Goal: Transaction & Acquisition: Purchase product/service

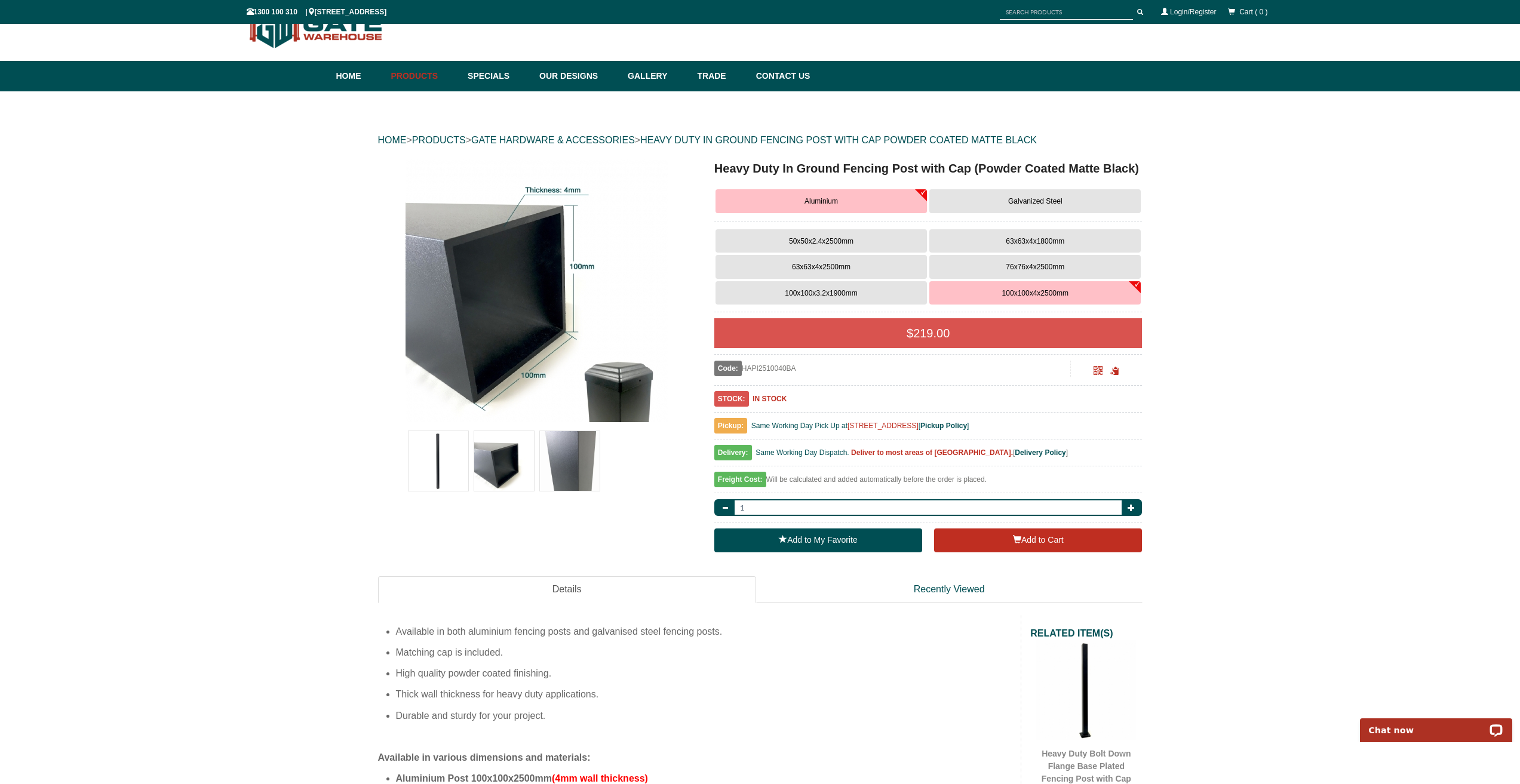
click at [821, 293] on span "100x100x3.2x1900mm" at bounding box center [821, 293] width 72 height 8
click at [814, 235] on button "50x50x2.4x2500mm" at bounding box center [821, 241] width 212 height 24
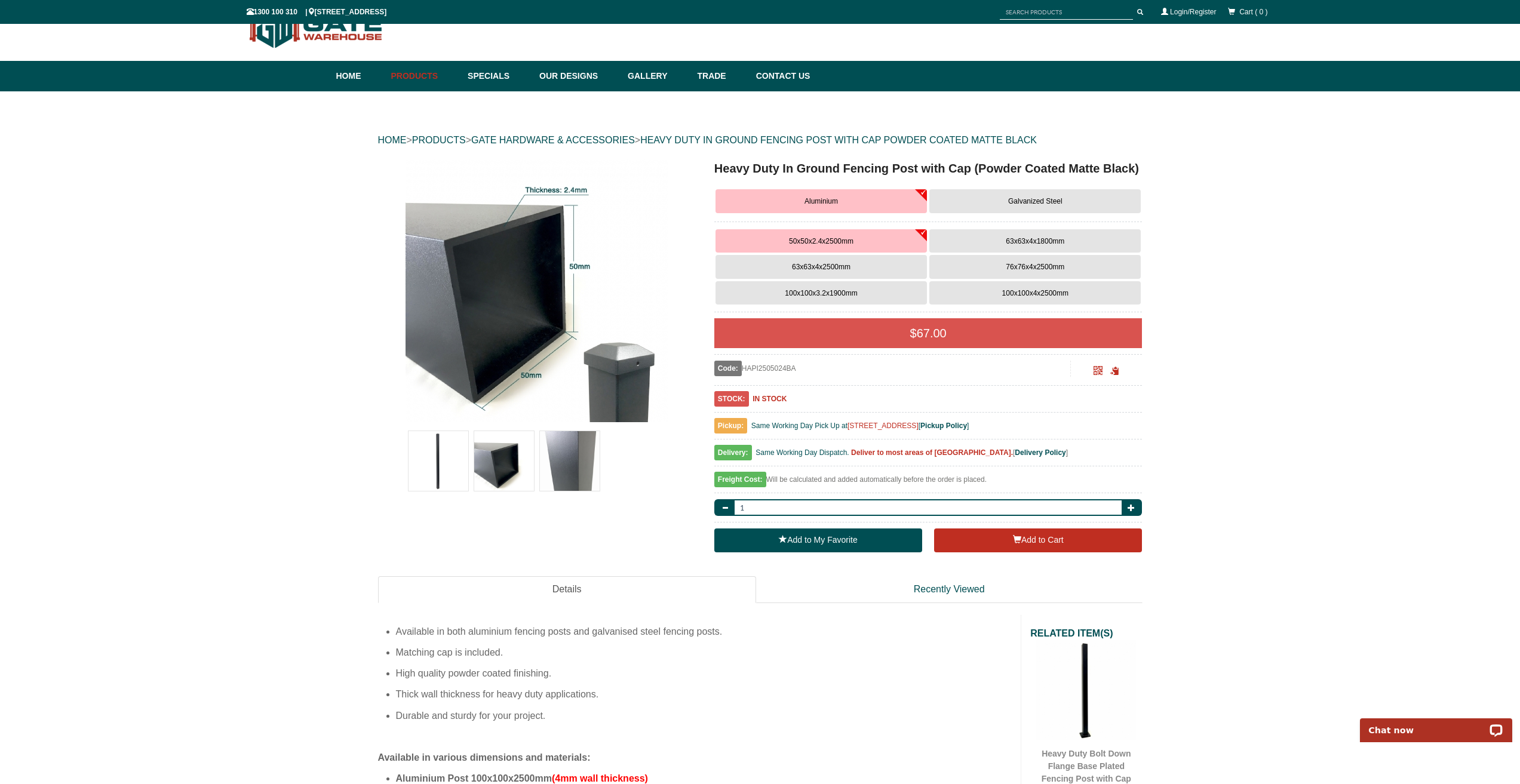
click at [972, 202] on button "Galvanized Steel" at bounding box center [1035, 201] width 212 height 24
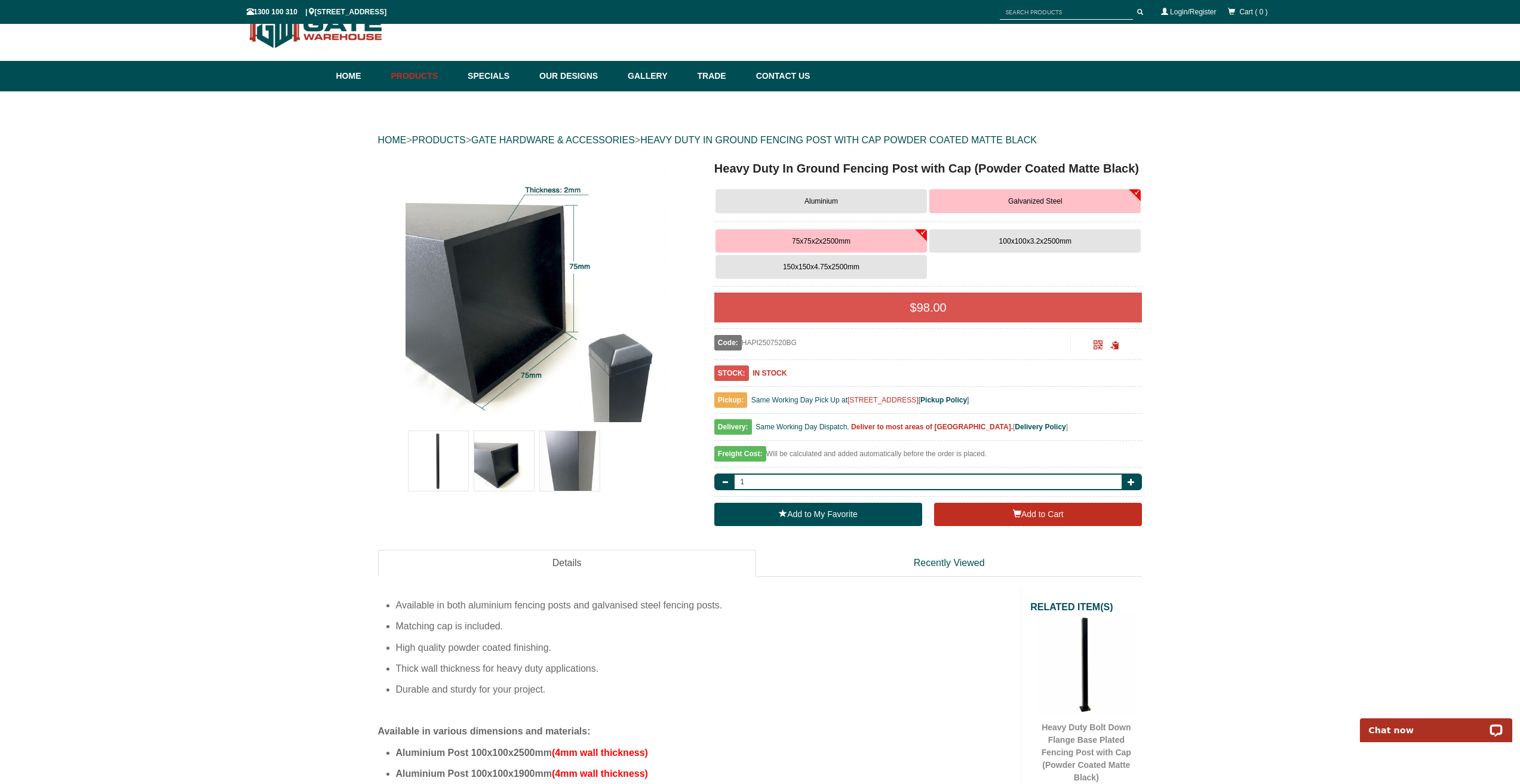
click at [823, 199] on span "Aluminium" at bounding box center [820, 201] width 33 height 8
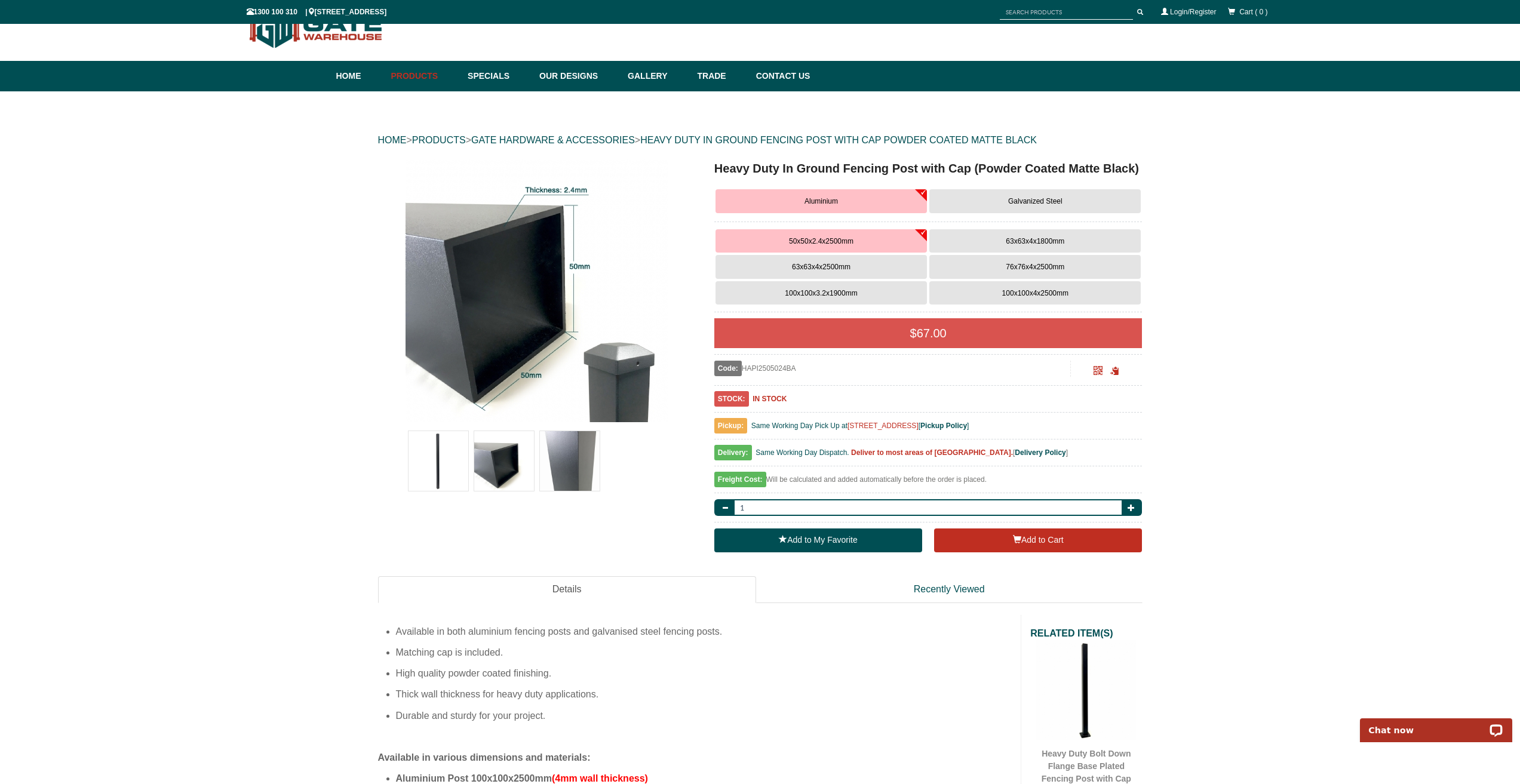
click at [1010, 232] on button "63x63x4x1800mm" at bounding box center [1035, 241] width 212 height 24
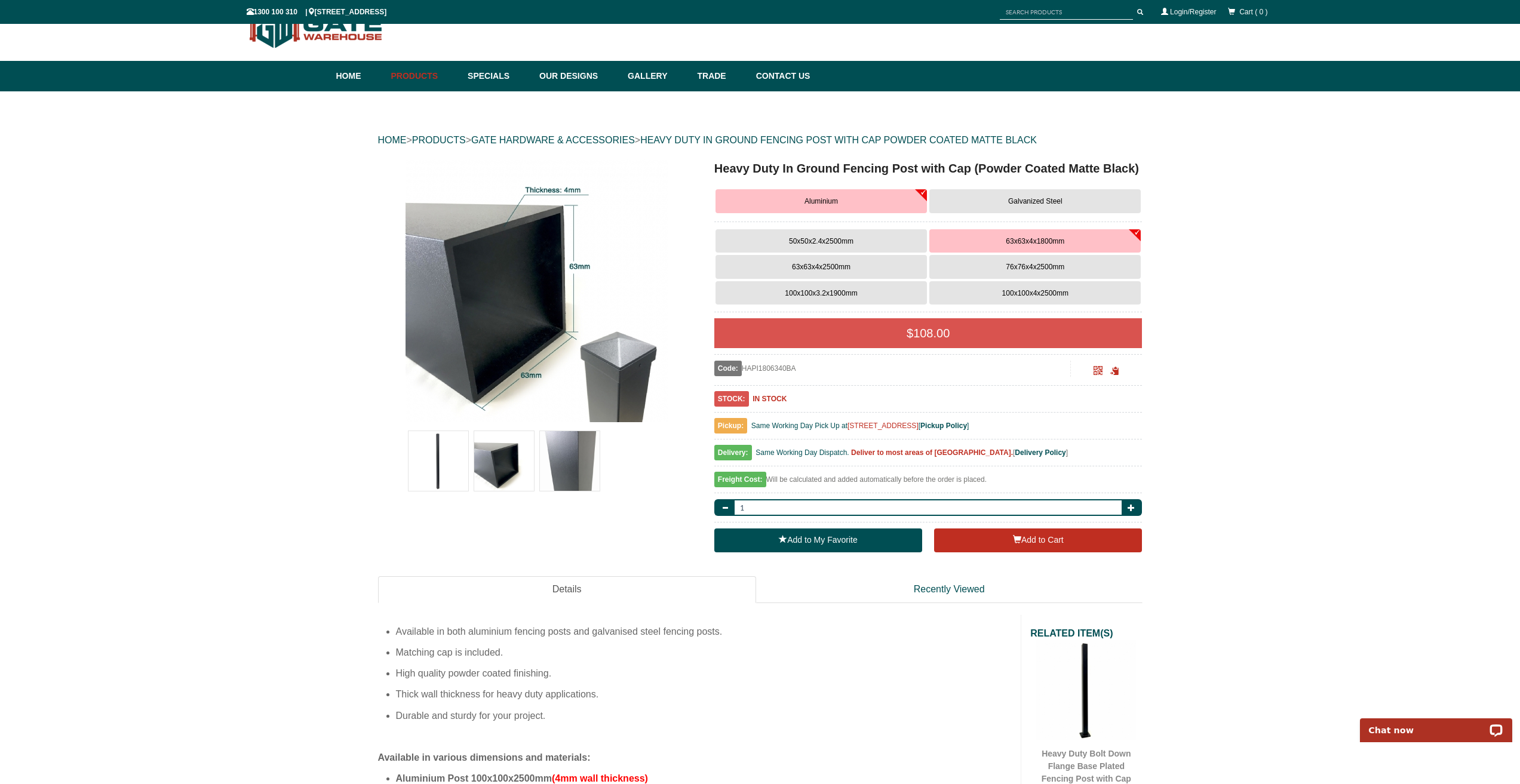
click at [836, 234] on button "50x50x2.4x2500mm" at bounding box center [821, 241] width 212 height 24
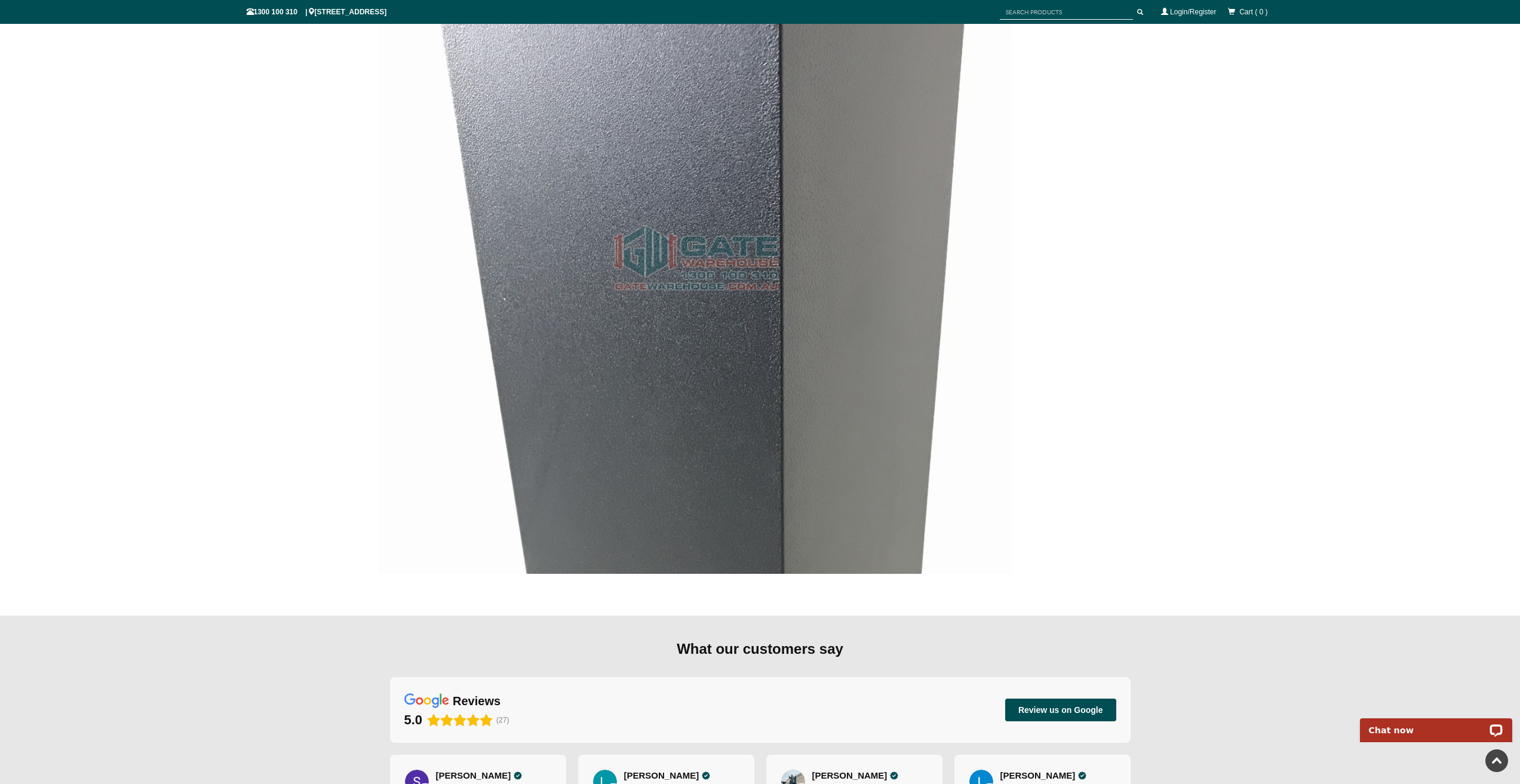
scroll to position [1940, 0]
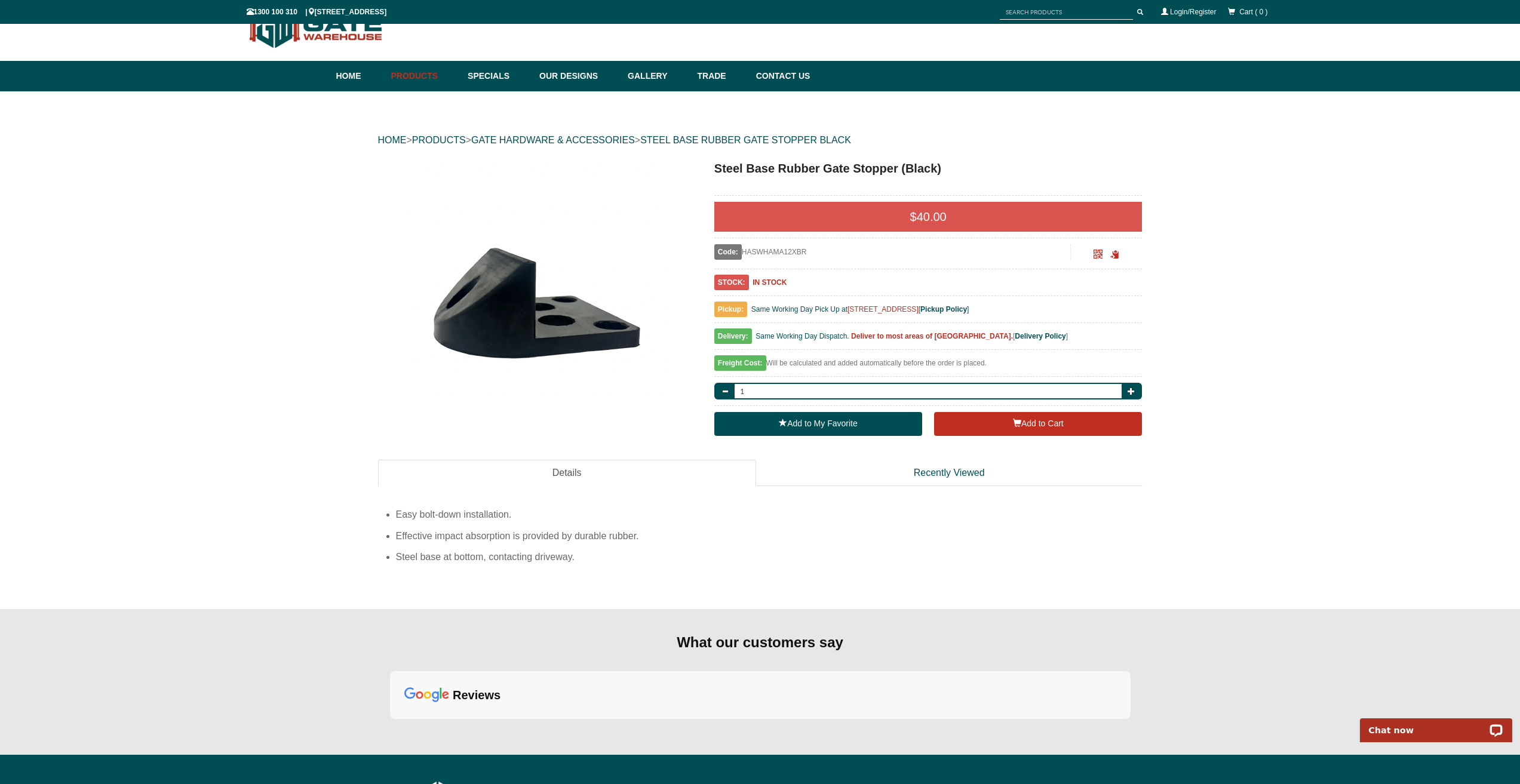
click at [492, 296] on img at bounding box center [537, 291] width 263 height 263
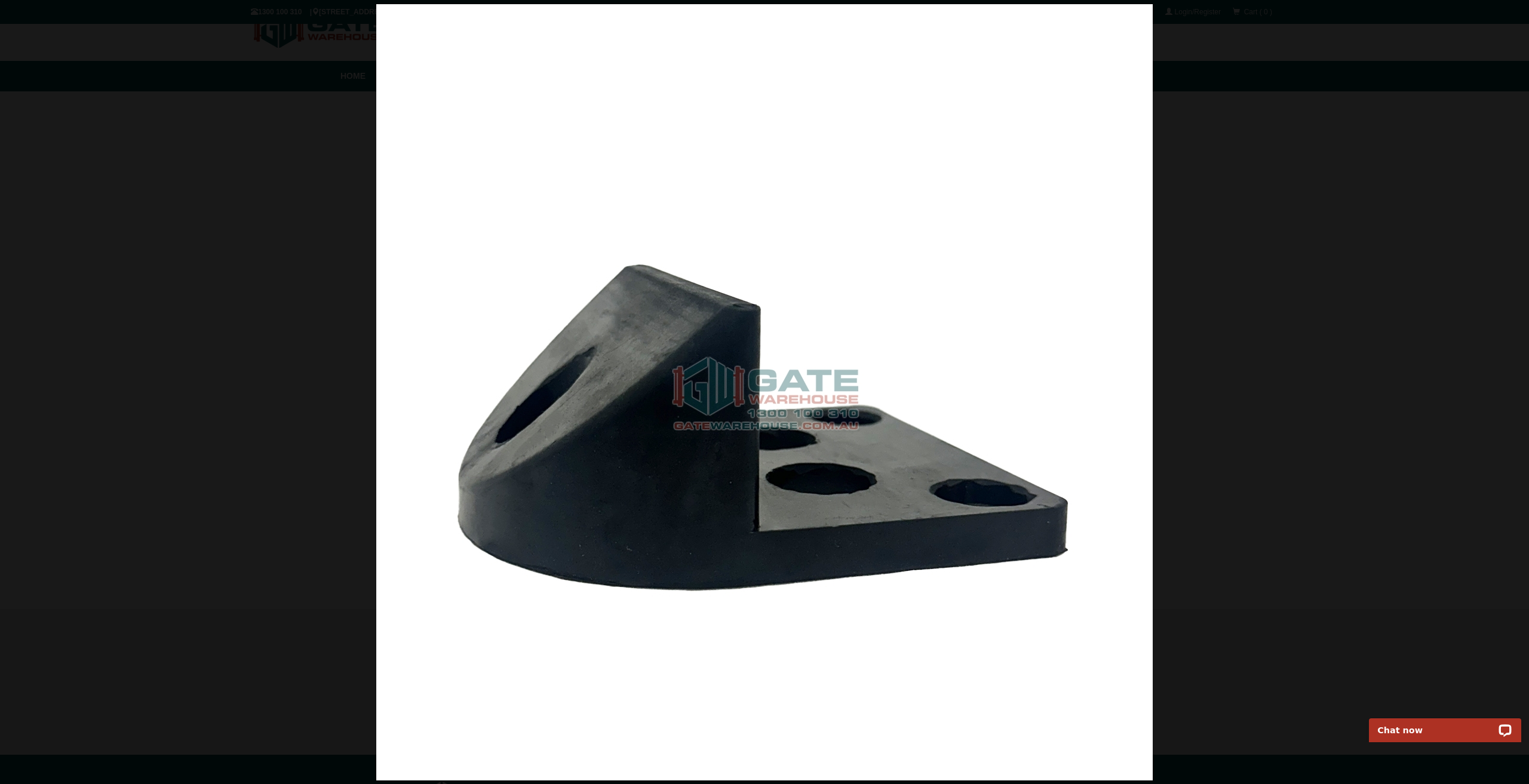
click at [134, 126] on div at bounding box center [764, 392] width 1529 height 784
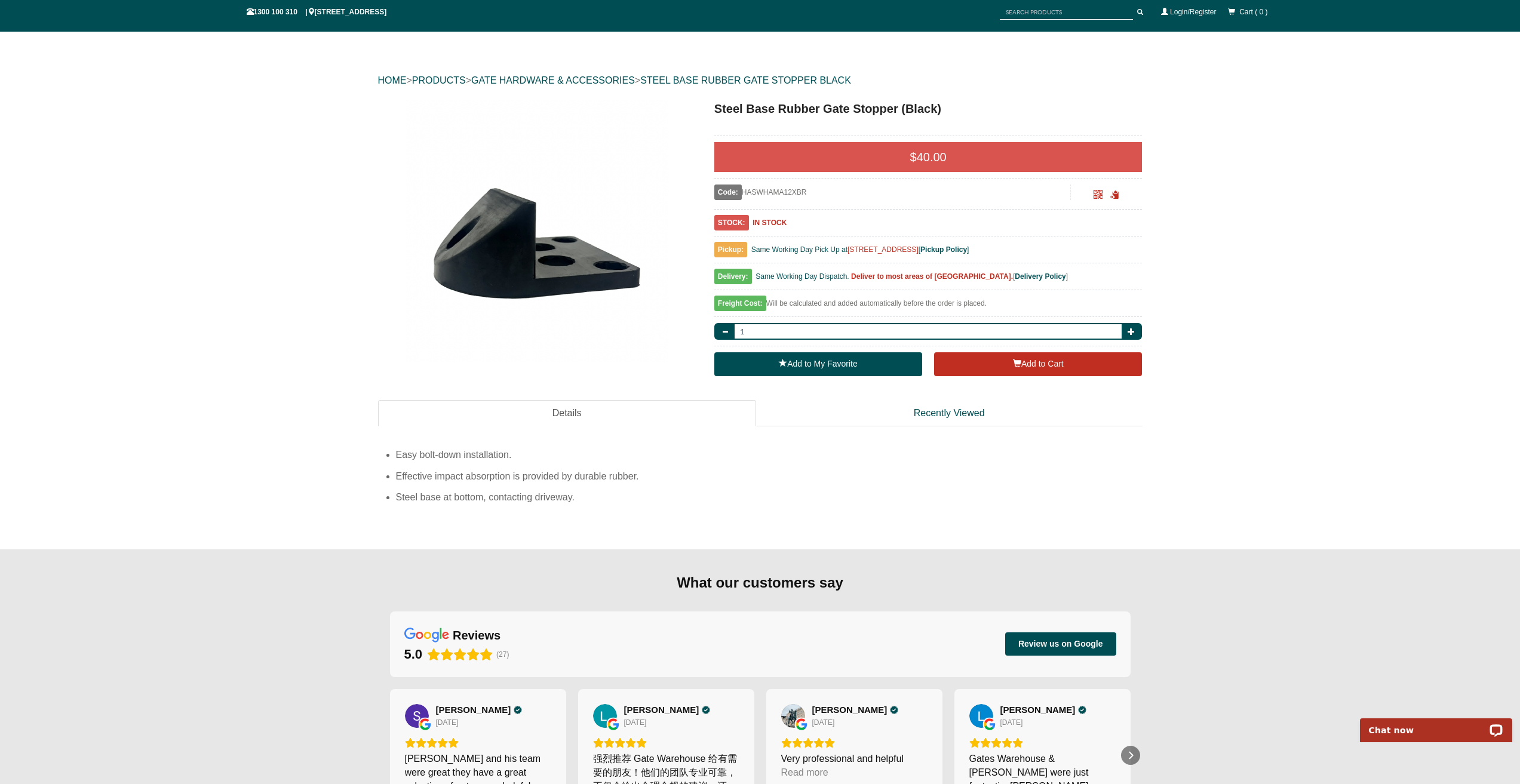
drag, startPoint x: 751, startPoint y: 190, endPoint x: 792, endPoint y: 192, distance: 41.0
click at [792, 192] on div "Code: HASWHAMA12XBR" at bounding box center [893, 192] width 357 height 15
click at [810, 194] on div "Code: HASWHAMA12XBR" at bounding box center [893, 192] width 357 height 15
drag, startPoint x: 808, startPoint y: 192, endPoint x: 742, endPoint y: 192, distance: 66.0
click at [742, 192] on div "Code: HASWHAMA12XBR" at bounding box center [893, 192] width 357 height 15
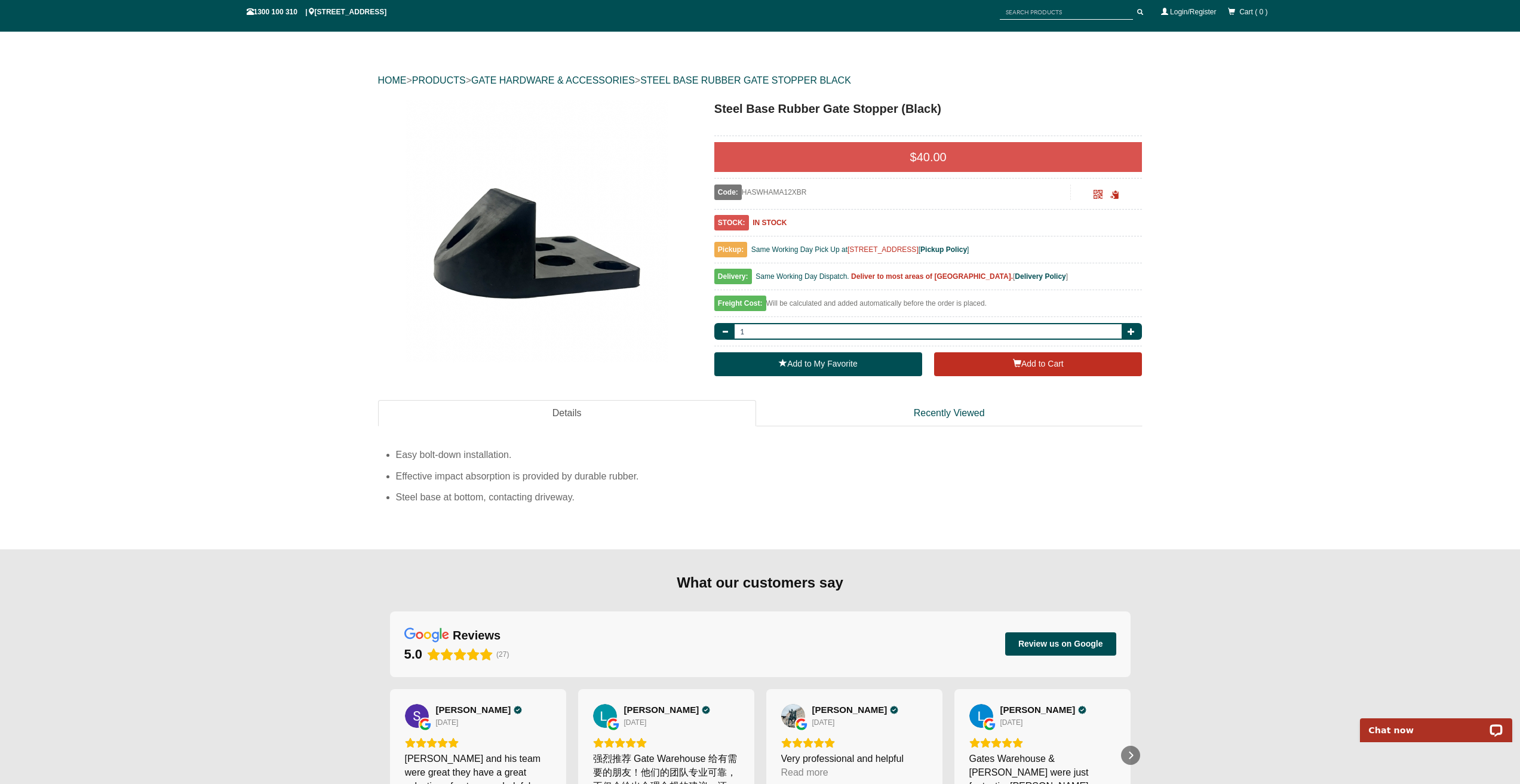
click at [800, 189] on div "Code: HASWHAMA12XBR" at bounding box center [893, 192] width 357 height 15
drag, startPoint x: 809, startPoint y: 189, endPoint x: 747, endPoint y: 190, distance: 62.0
click at [747, 190] on div "Code: HASWHAMA12XBR" at bounding box center [893, 192] width 357 height 15
copy div "HASWHAMA12XBR"
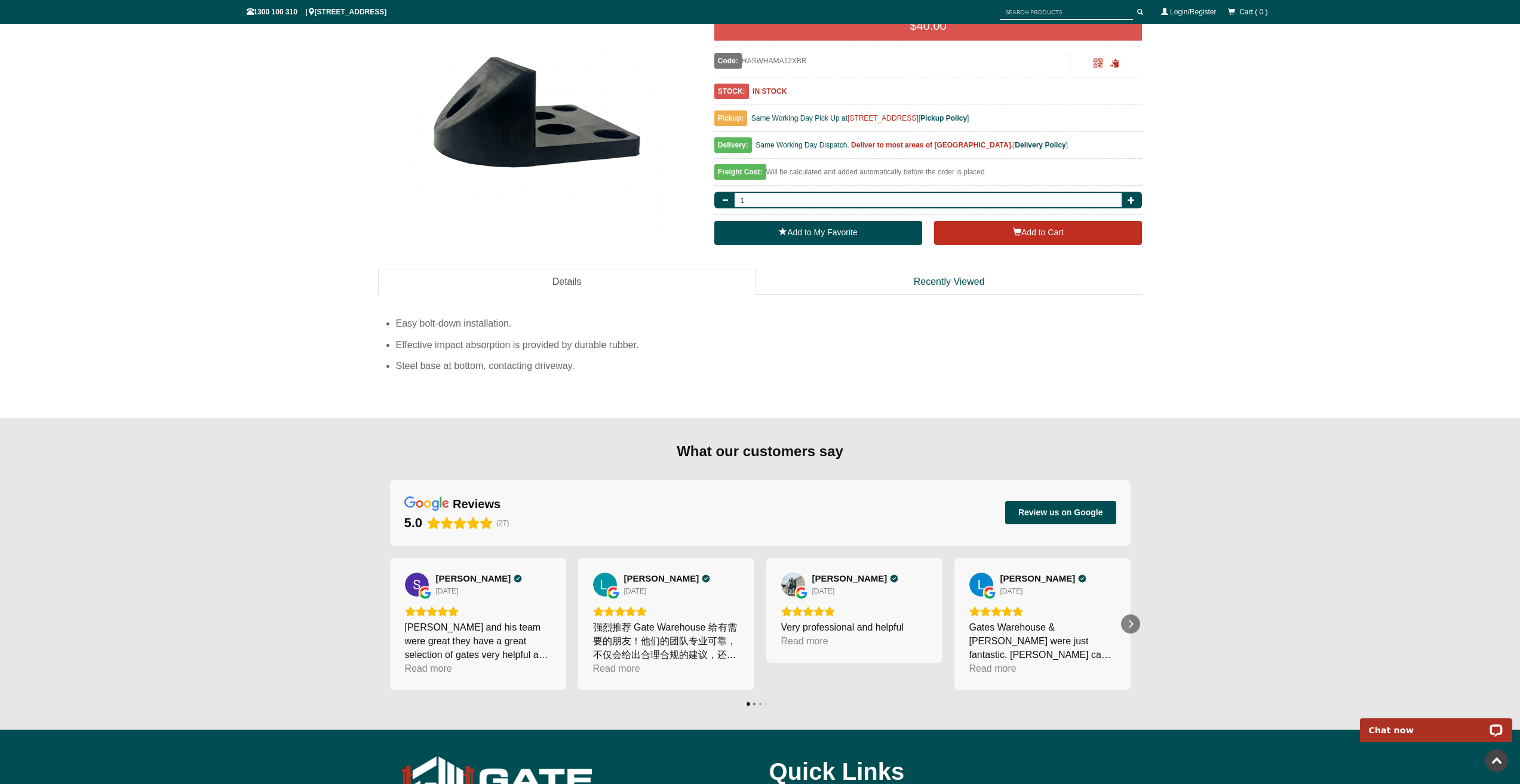
scroll to position [6, 0]
